Goal: Contribute content: Add original content to the website for others to see

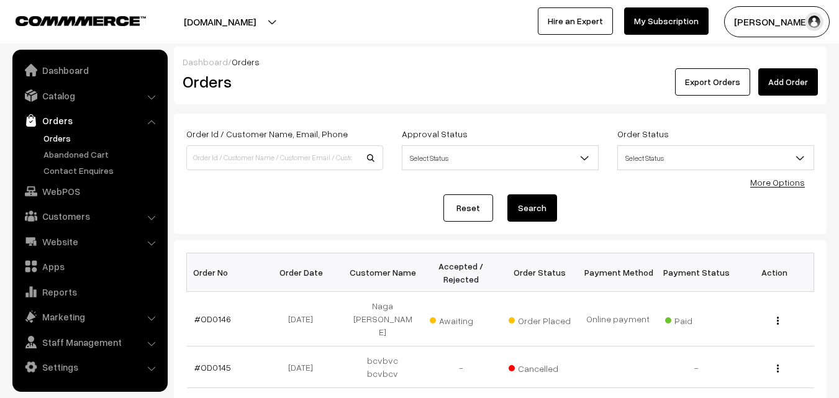
click at [745, 22] on button "[PERSON_NAME]" at bounding box center [777, 21] width 106 height 31
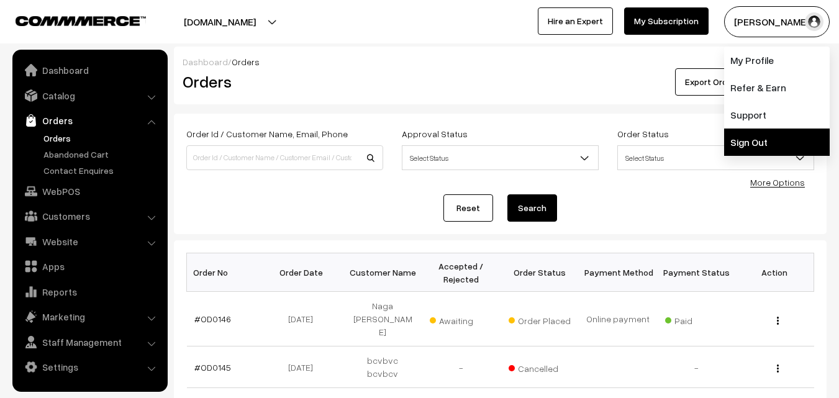
click at [757, 141] on link "Sign Out" at bounding box center [777, 141] width 106 height 27
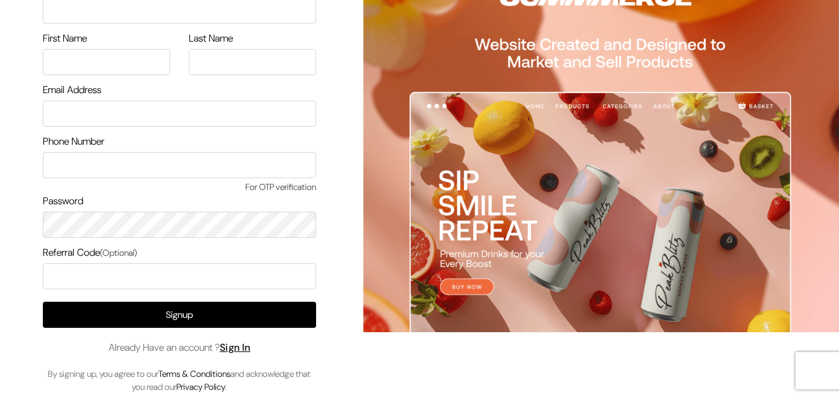
scroll to position [71, 0]
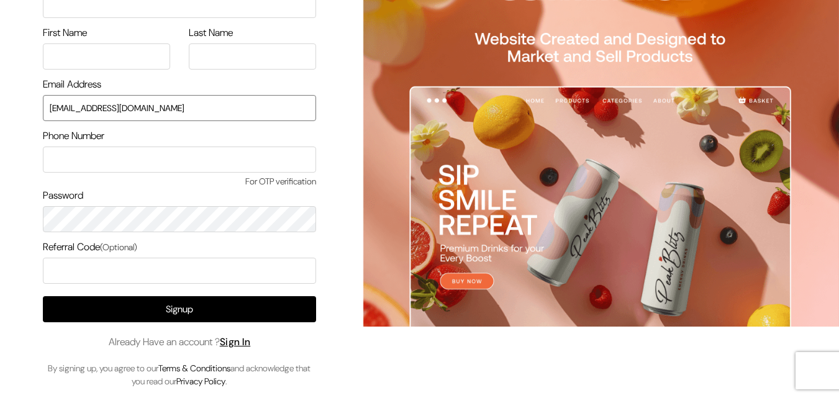
drag, startPoint x: 110, startPoint y: 111, endPoint x: 0, endPoint y: 108, distance: 110.5
click at [0, 108] on div "Sign Up Name of your Business First Name Last Name Email Address [EMAIL_ADDRESS…" at bounding box center [174, 163] width 349 height 469
type input "[EMAIL_ADDRESS][DOMAIN_NAME]"
click at [237, 338] on link "Sign In" at bounding box center [235, 341] width 31 height 13
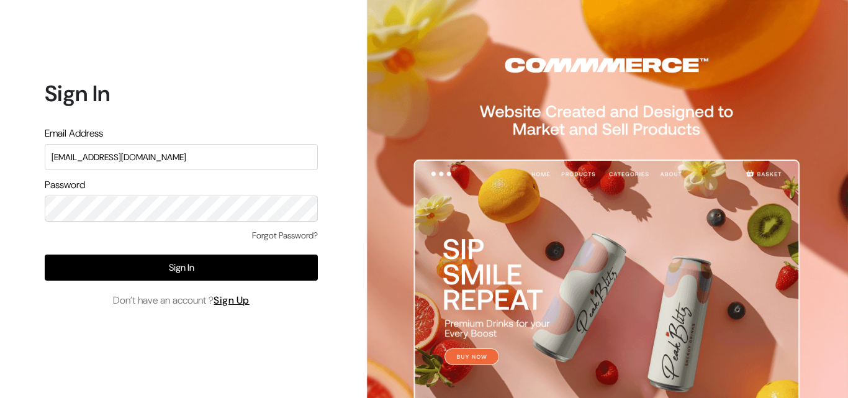
drag, startPoint x: 186, startPoint y: 166, endPoint x: 38, endPoint y: 162, distance: 148.4
click at [38, 162] on div "Sign In Email Address uppadasarees999@gmail.com Password Forgot Password? Sign …" at bounding box center [176, 199] width 353 height 398
type input "ksnaturals9@gmail.com"
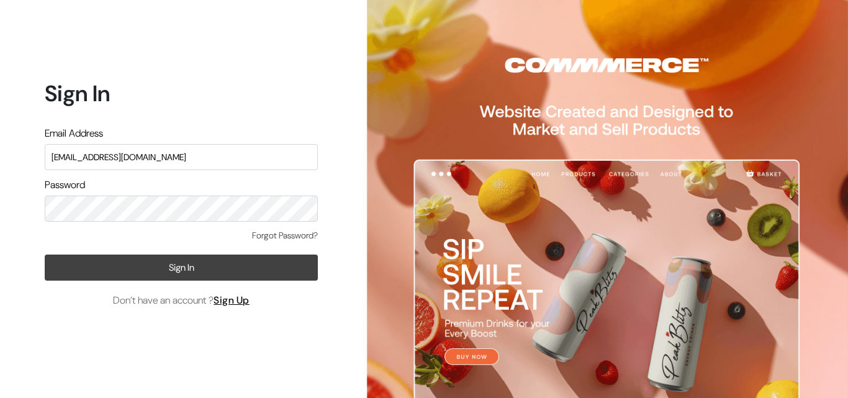
click at [274, 266] on button "Sign In" at bounding box center [181, 267] width 273 height 26
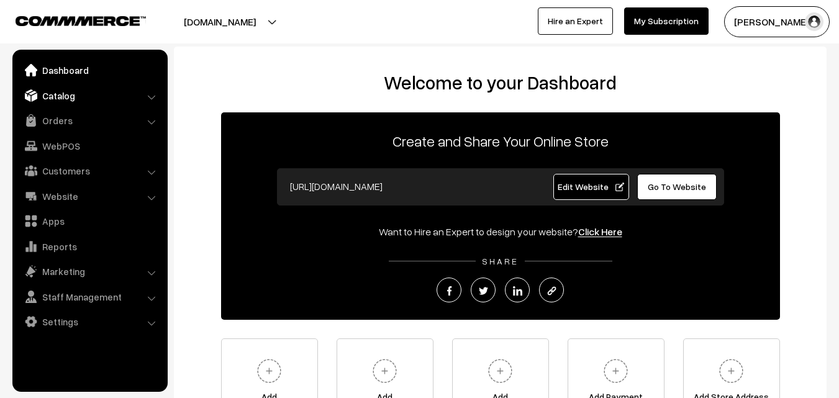
click at [60, 98] on link "Catalog" at bounding box center [90, 95] width 148 height 22
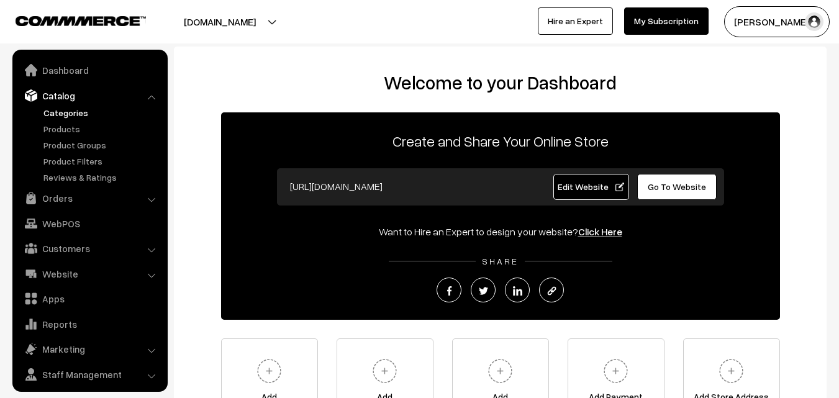
click at [66, 109] on link "Categories" at bounding box center [101, 112] width 123 height 13
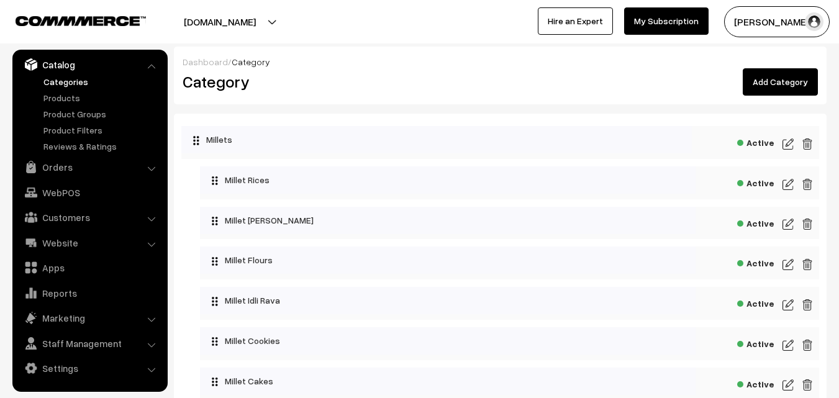
click at [783, 82] on link "Add Category" at bounding box center [779, 81] width 75 height 27
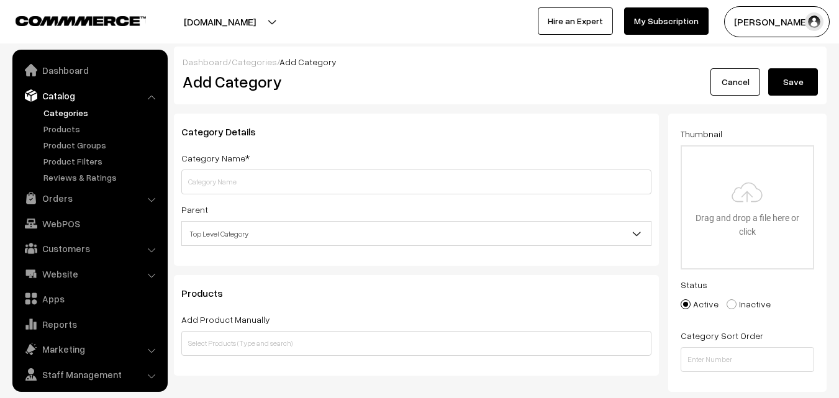
scroll to position [31, 0]
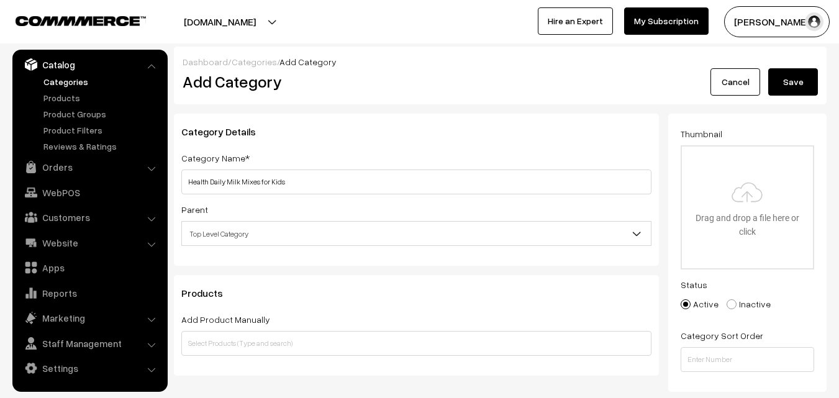
drag, startPoint x: 189, startPoint y: 181, endPoint x: 287, endPoint y: 187, distance: 98.3
click at [287, 187] on input "Health Daily Milk Mixes for Kids" at bounding box center [416, 181] width 470 height 25
type input "Health Daily Milk Mixes for Kids"
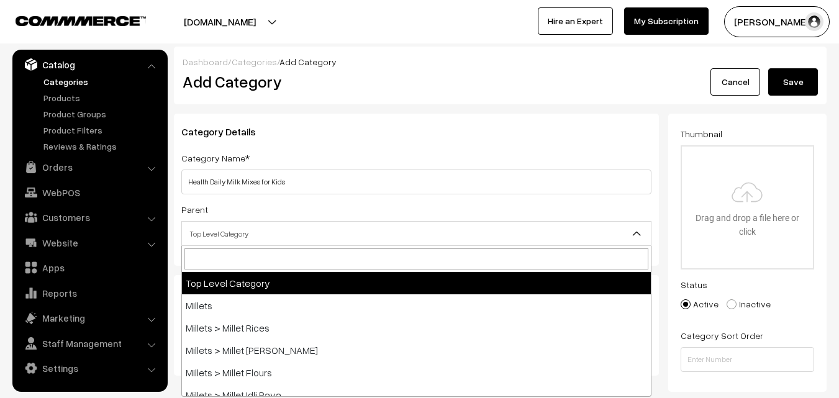
click at [406, 232] on span "Top Level Category" at bounding box center [416, 234] width 469 height 22
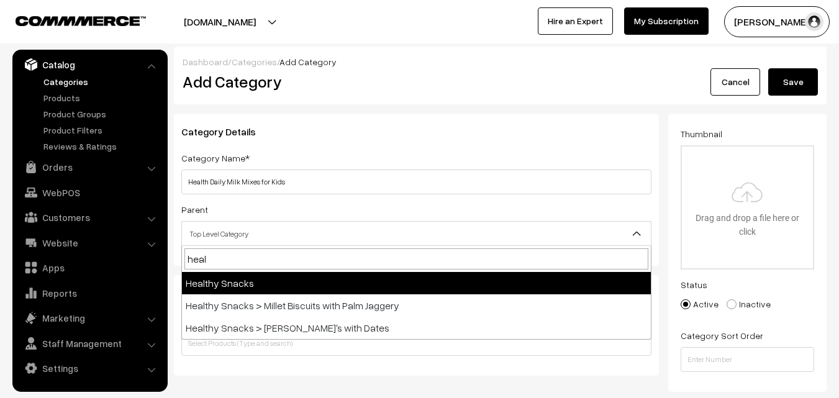
type input "heal"
select select "15"
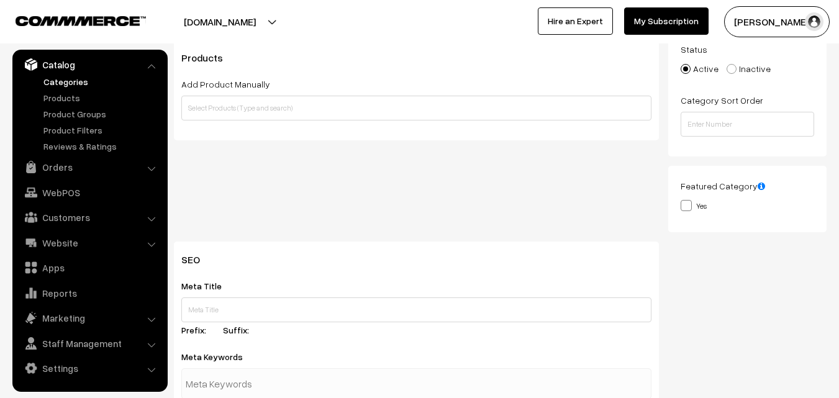
scroll to position [248, 0]
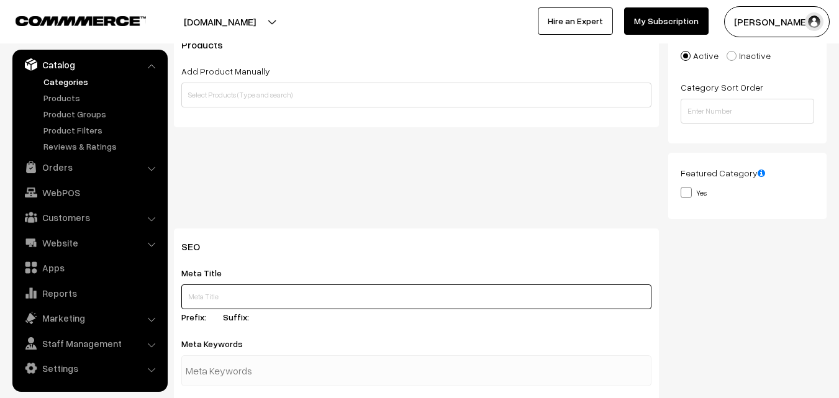
click at [218, 294] on input "text" at bounding box center [416, 296] width 470 height 25
paste input "Buy Healthy Milk mix and smoothie powders for Kids Online Hyderabad"
drag, startPoint x: 185, startPoint y: 297, endPoint x: 474, endPoint y: 310, distance: 289.6
click at [474, 310] on div "Meta Title Buy Healthy Milk mix and smoothie powders for Kids Online Hyderabad …" at bounding box center [416, 296] width 470 height 63
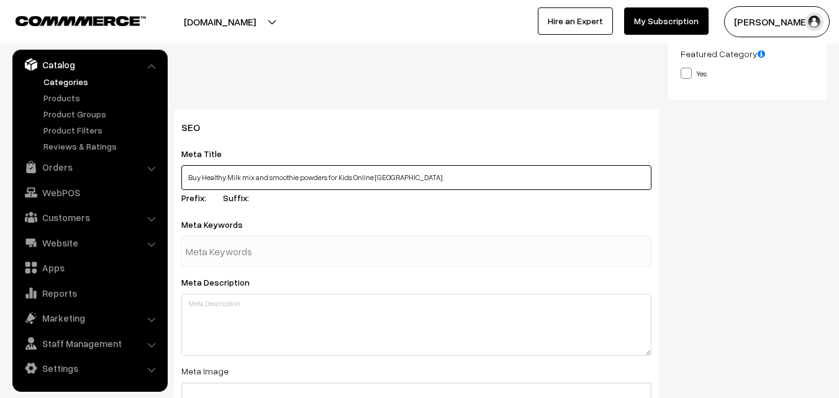
scroll to position [372, 0]
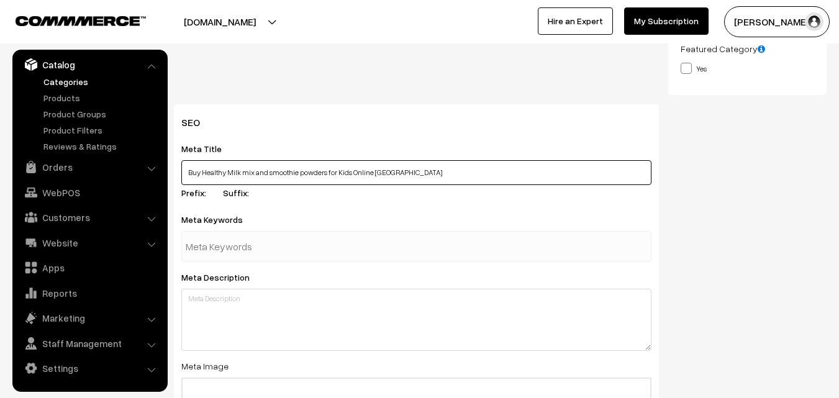
type input "Buy Healthy Milk mix and smoothie powders for Kids Online Hyderabad"
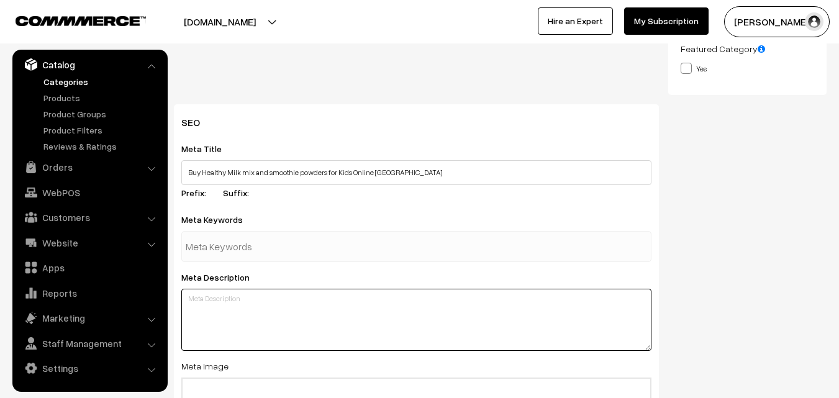
click at [250, 307] on textarea at bounding box center [416, 320] width 470 height 62
paste textarea "Buy Healthy Milk mix and smoothie powders for Kids Online Hyderabad"
type textarea "Buy Healthy Milk mix and smoothie powders for Kids Online Hyderabad"
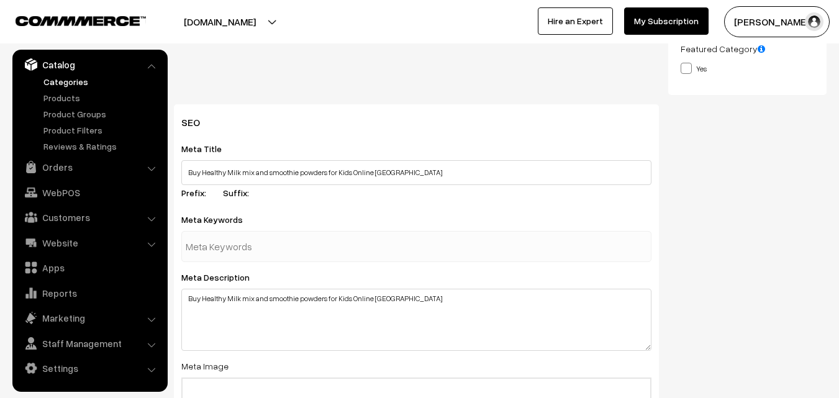
click at [218, 250] on input "text" at bounding box center [250, 246] width 129 height 25
type input "daily milk mixes"
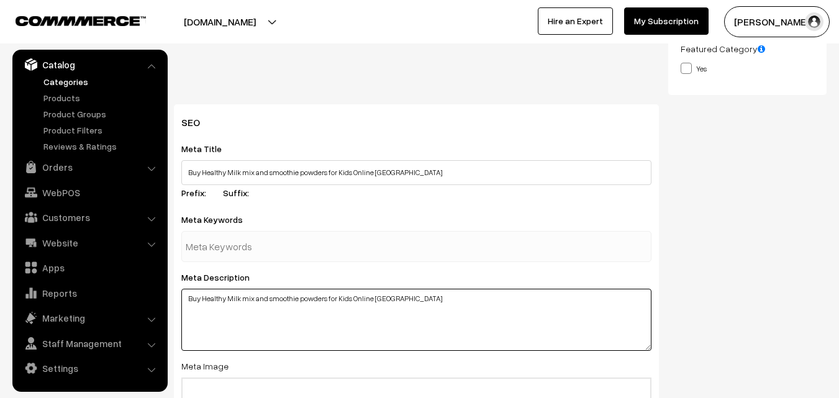
click at [449, 297] on div "SEO Meta Title Buy Healthy Milk mix and smoothie powders for Kids Online Hydera…" at bounding box center [416, 339] width 485 height 471
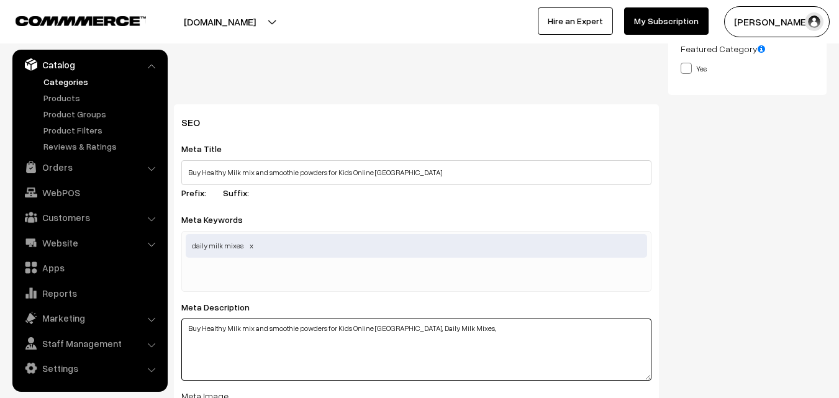
paste textarea "Our kitchen-crafted milk mixes are made with natural and organic ingredients fo…"
click at [462, 328] on textarea "Buy Healthy Milk mix and smoothie powders for Kids Online Hyderabad, Daily Milk…" at bounding box center [416, 349] width 470 height 62
drag, startPoint x: 457, startPoint y: 329, endPoint x: 557, endPoint y: 329, distance: 100.5
click at [557, 329] on textarea "Buy Healthy Milk mix and smoothie powders for Kids Online Hyderabad, Daily Milk…" at bounding box center [416, 349] width 470 height 62
type textarea "Buy Healthy Milk mix and smoothie powders for Kids Online Hyderabad, Daily Milk…"
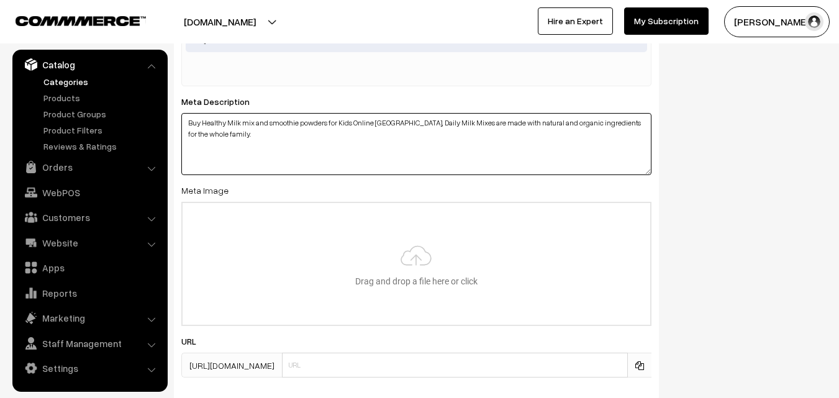
scroll to position [559, 0]
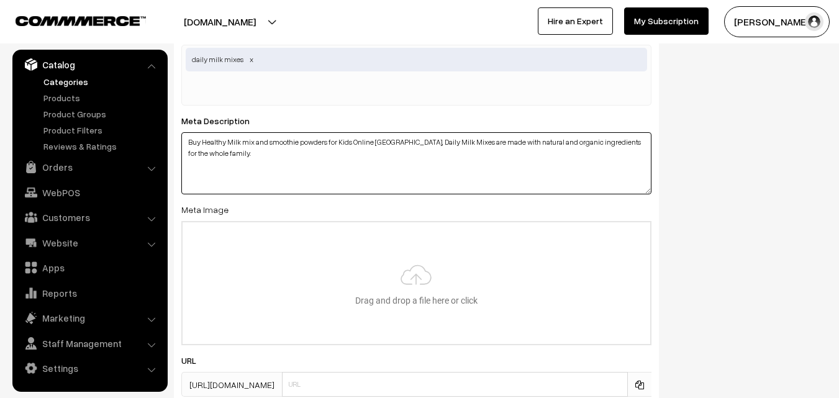
drag, startPoint x: 202, startPoint y: 142, endPoint x: 252, endPoint y: 140, distance: 50.3
click at [252, 140] on textarea "Buy Healthy Milk mix and smoothie powders for Kids Online Hyderabad, Daily Milk…" at bounding box center [416, 163] width 470 height 62
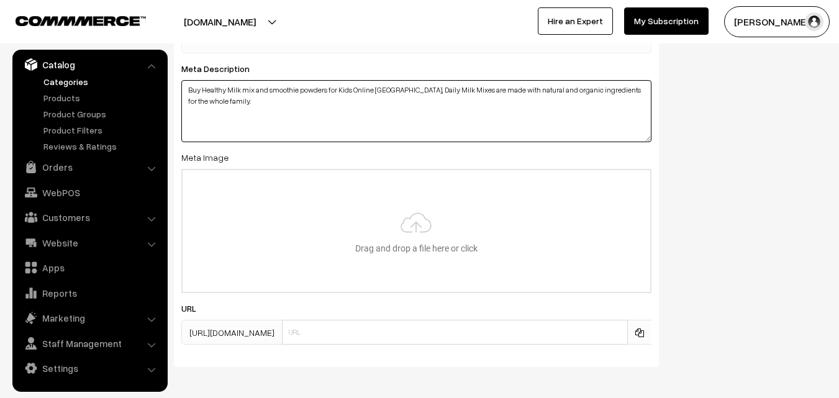
scroll to position [621, 0]
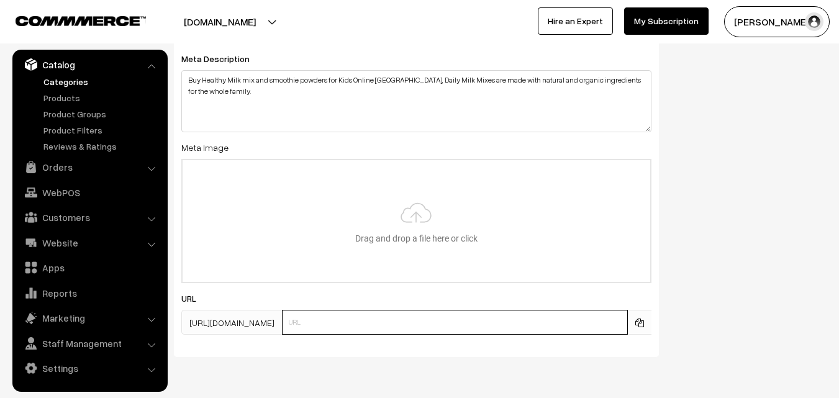
click at [352, 317] on input "text" at bounding box center [455, 322] width 346 height 25
paste input "Healthy Milk mix"
click at [329, 319] on input "Healthy Milk mix" at bounding box center [455, 322] width 346 height 25
click at [354, 321] on input "healthy Milk mix" at bounding box center [455, 322] width 346 height 25
click at [386, 322] on input "healthy-daily-milk mix" at bounding box center [455, 322] width 346 height 25
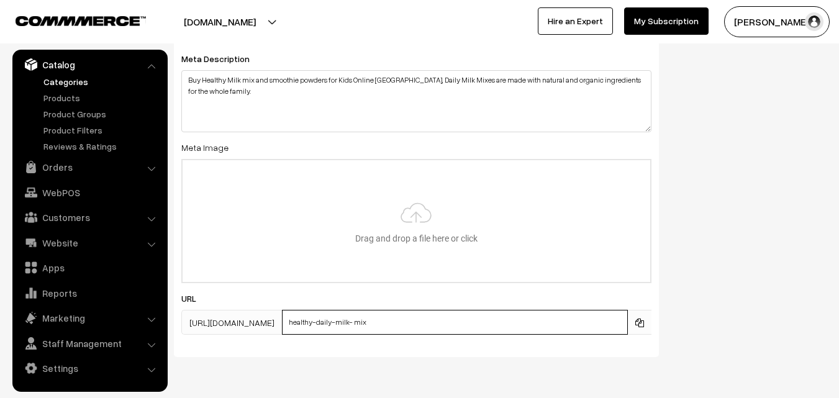
click at [431, 325] on input "healthy-daily-milk- mix" at bounding box center [455, 322] width 346 height 25
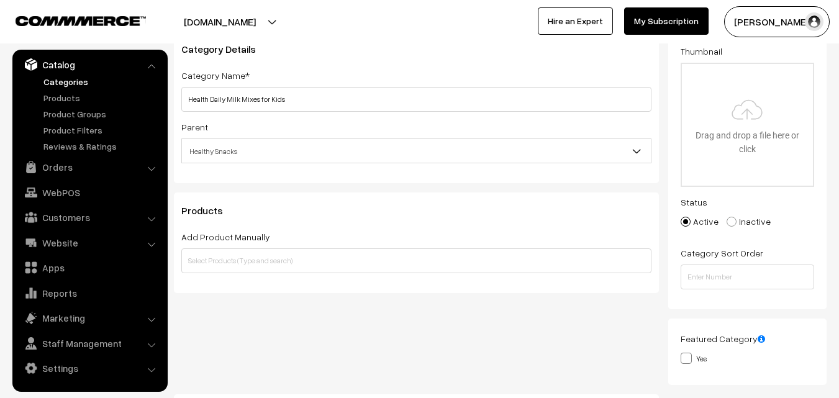
scroll to position [0, 0]
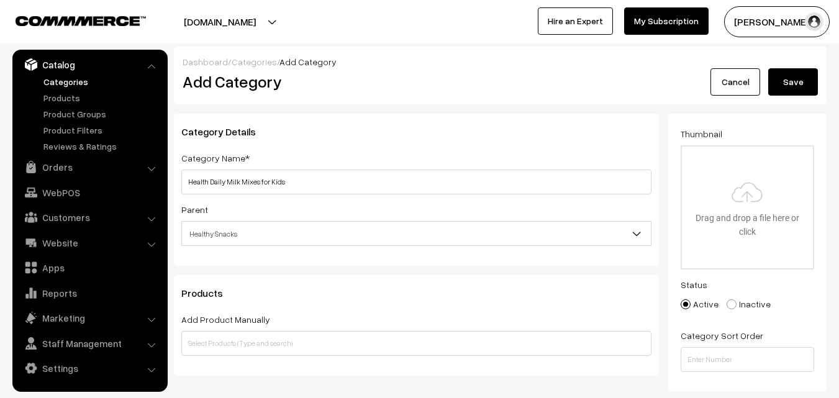
type input "healthy-daily-milk- mix-kids-hyderabad"
click at [799, 81] on button "Save" at bounding box center [793, 81] width 50 height 27
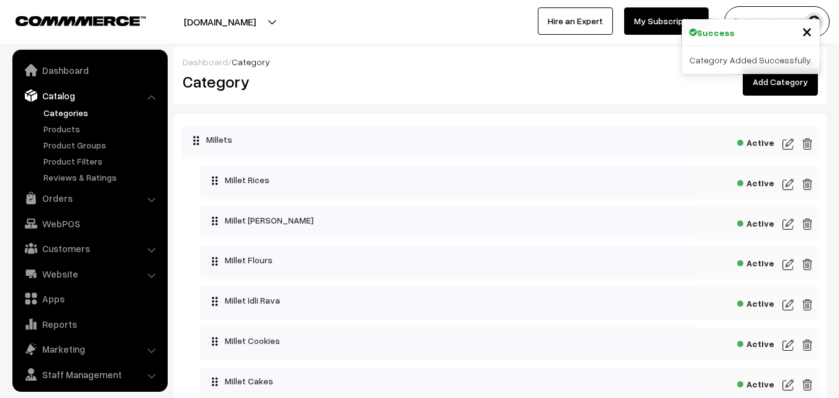
scroll to position [31, 0]
